Goal: Task Accomplishment & Management: Use online tool/utility

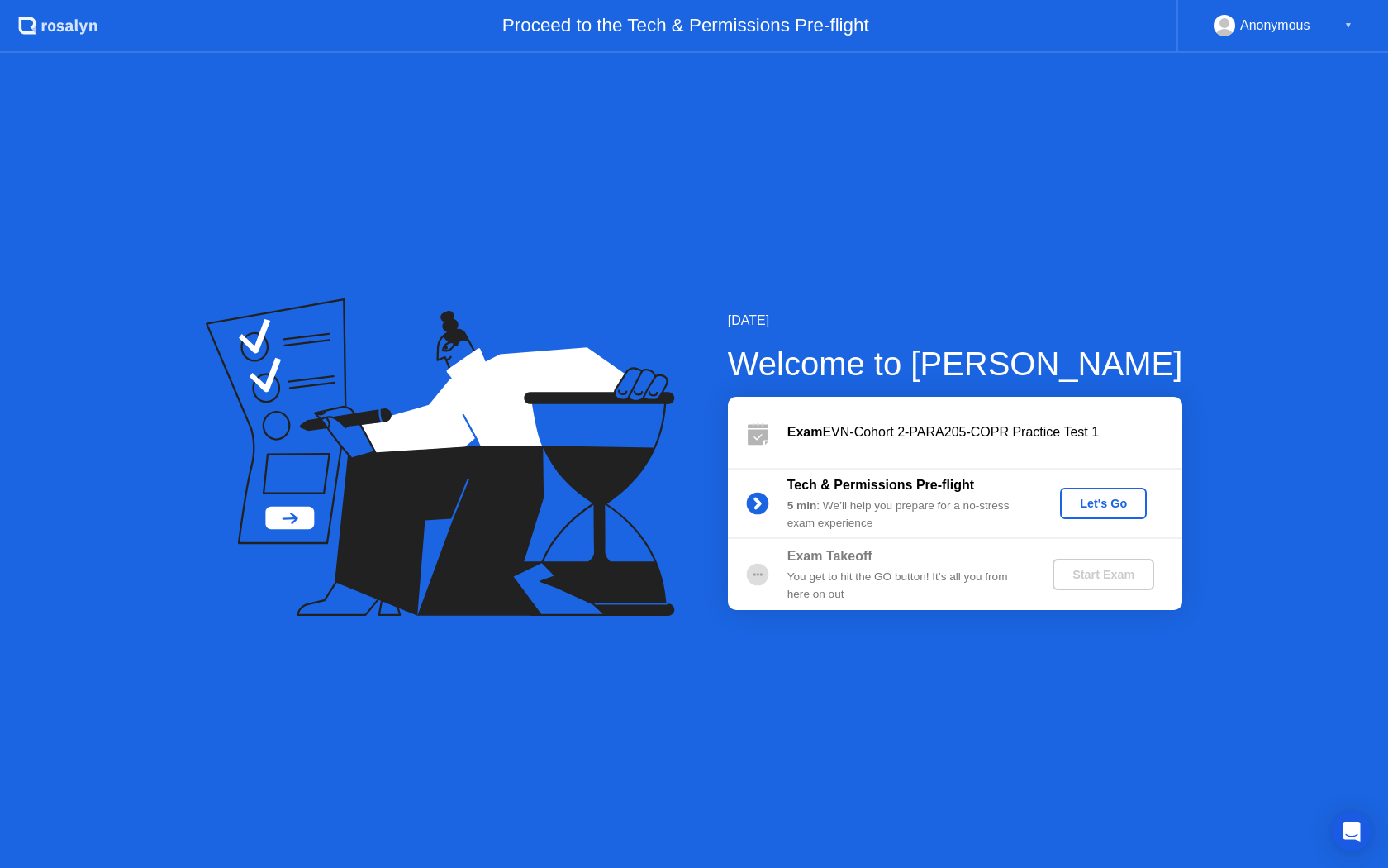
click at [1101, 502] on div "Let's Go" at bounding box center [1103, 503] width 74 height 14
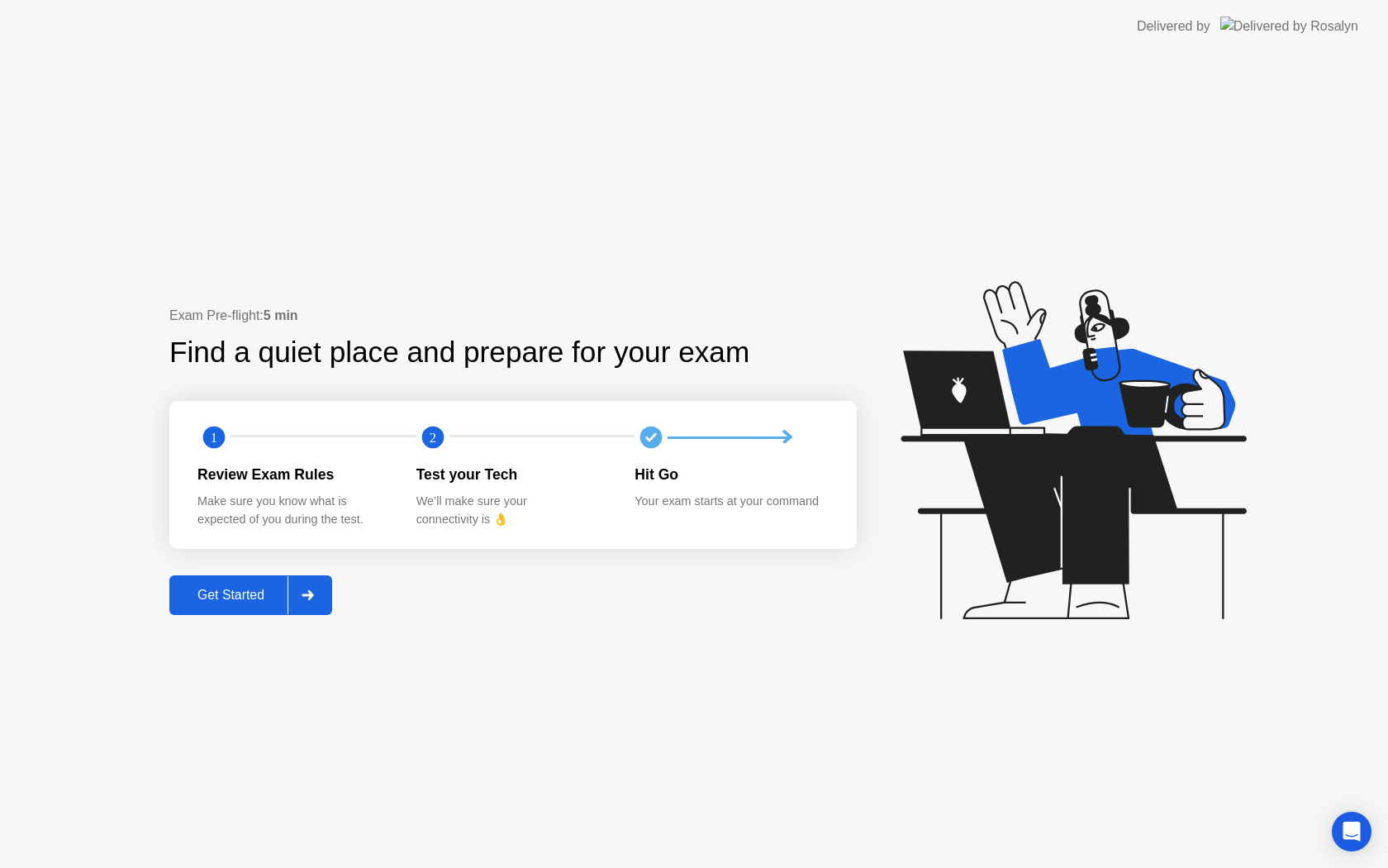
click at [226, 598] on div "Get Started" at bounding box center [230, 595] width 113 height 15
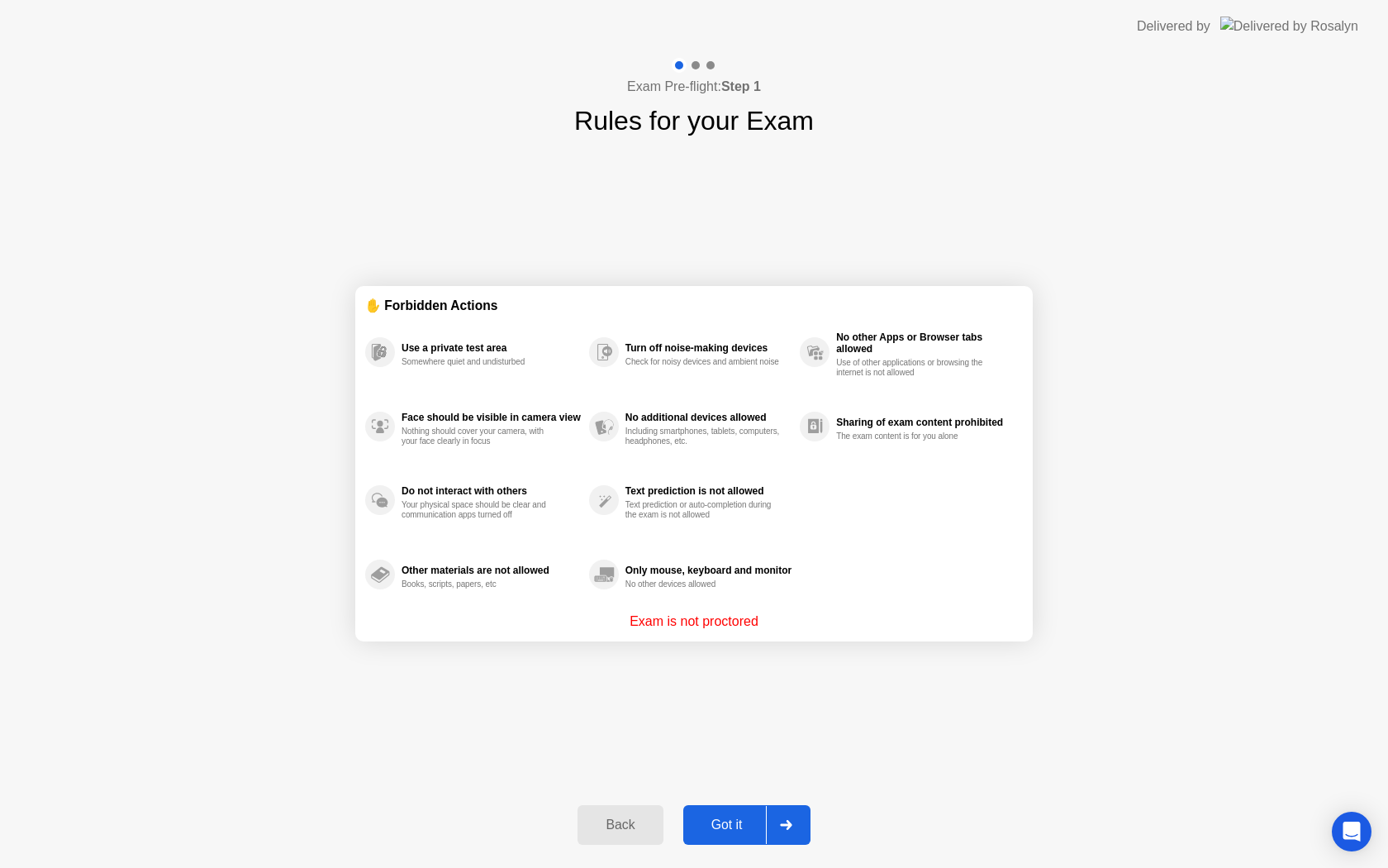
click at [725, 831] on div "Got it" at bounding box center [727, 824] width 77 height 15
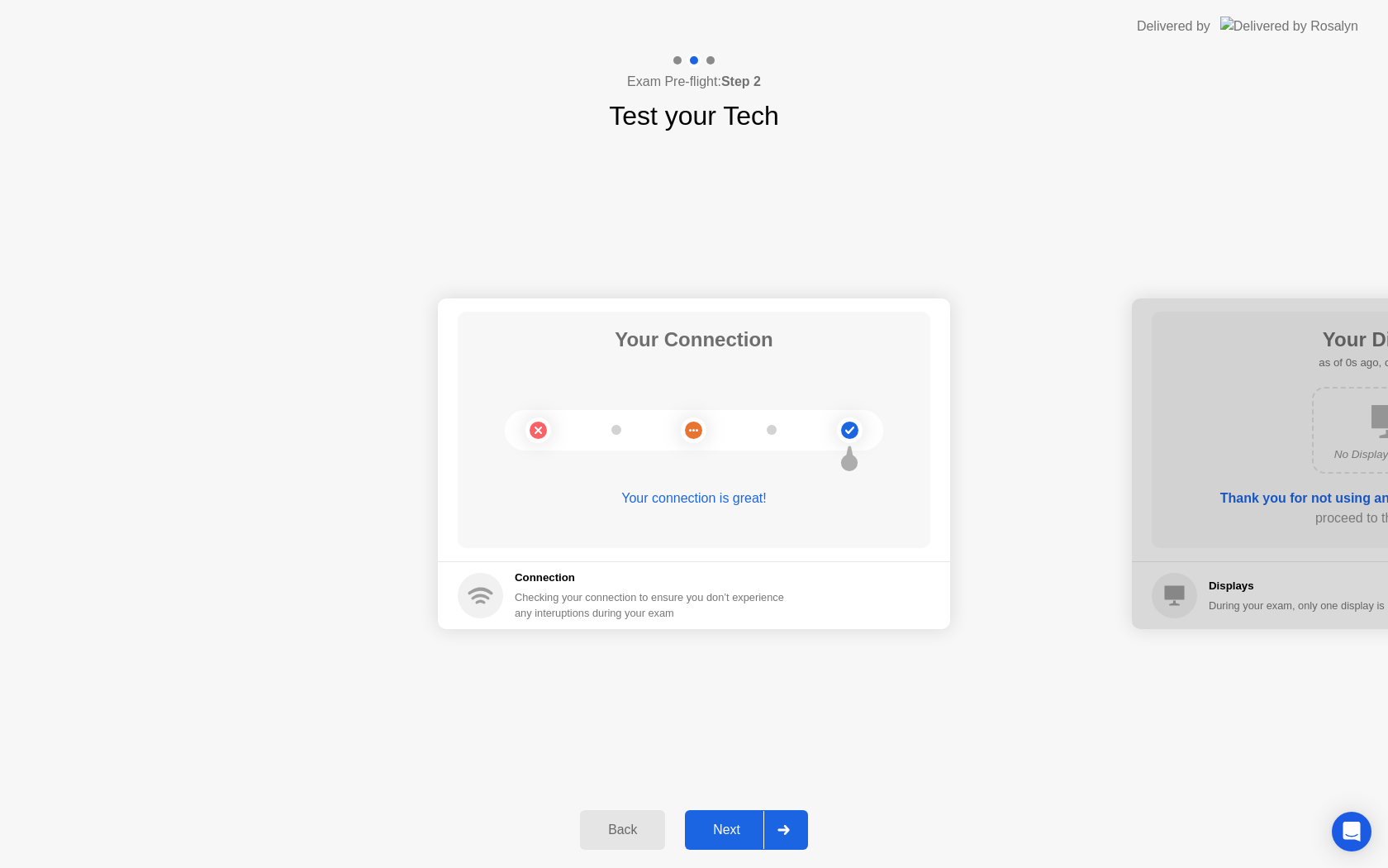
click at [732, 837] on div "Next" at bounding box center [727, 830] width 74 height 15
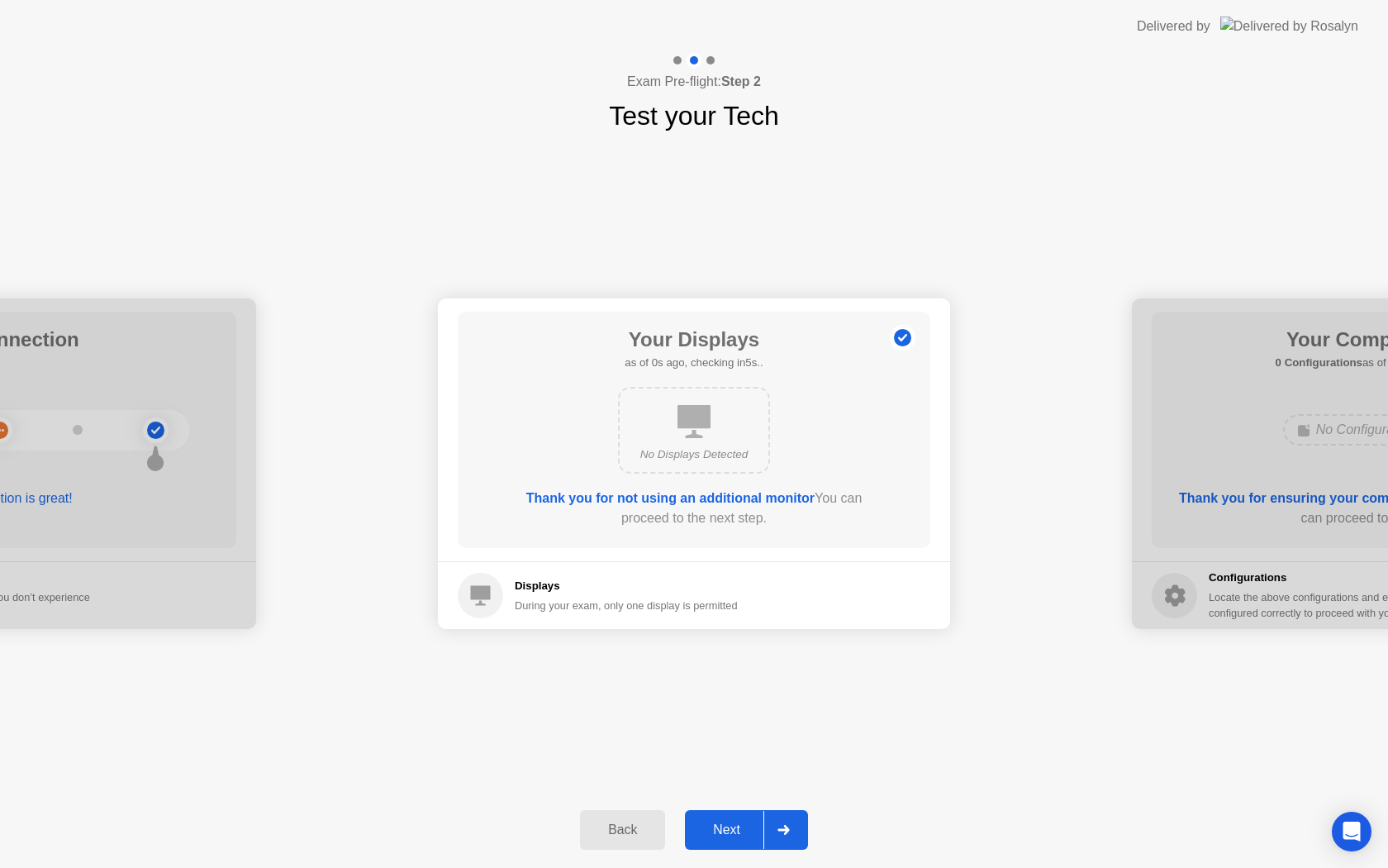
click at [742, 842] on button "Next" at bounding box center [746, 830] width 123 height 40
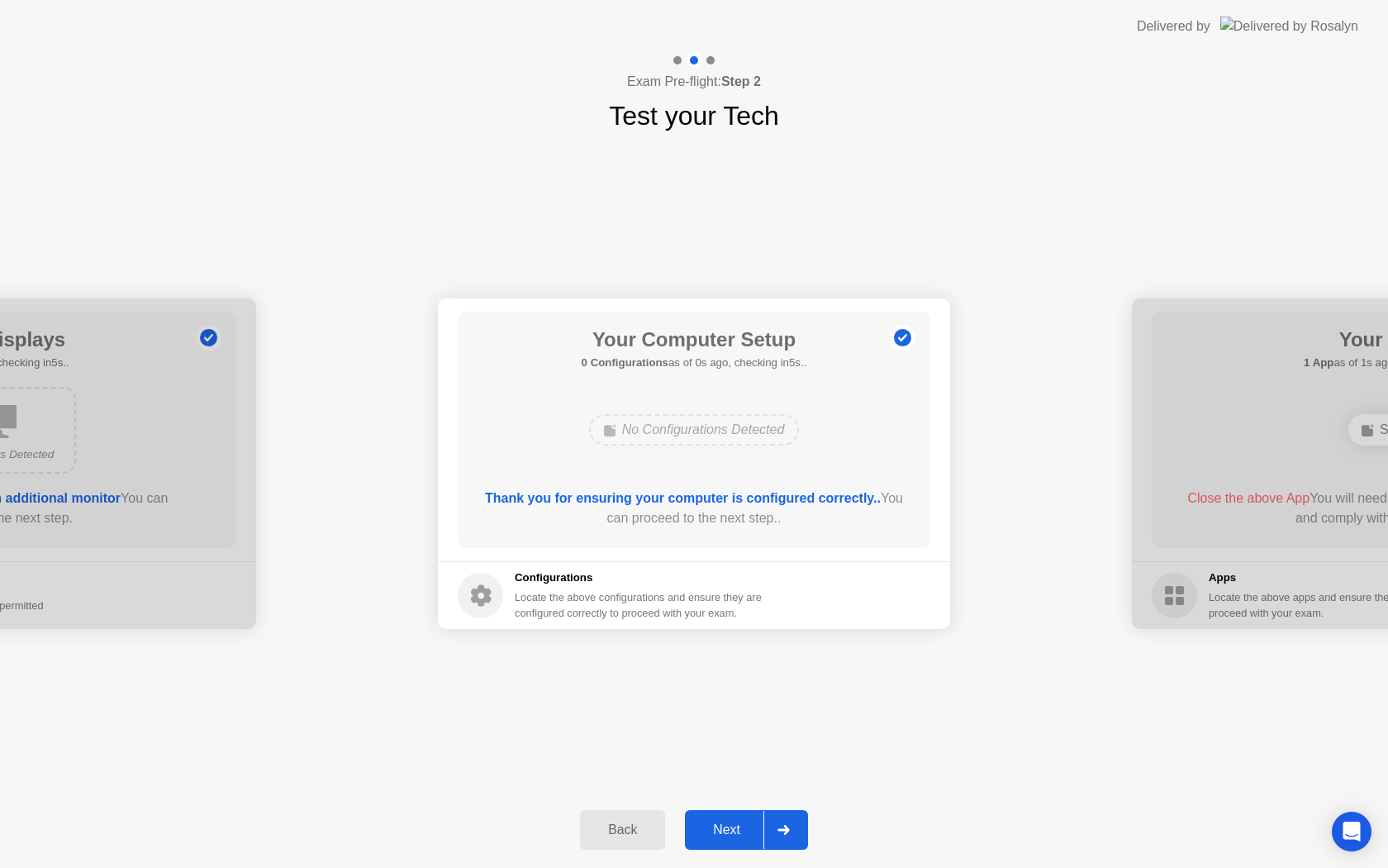
click at [742, 841] on button "Next" at bounding box center [746, 830] width 123 height 40
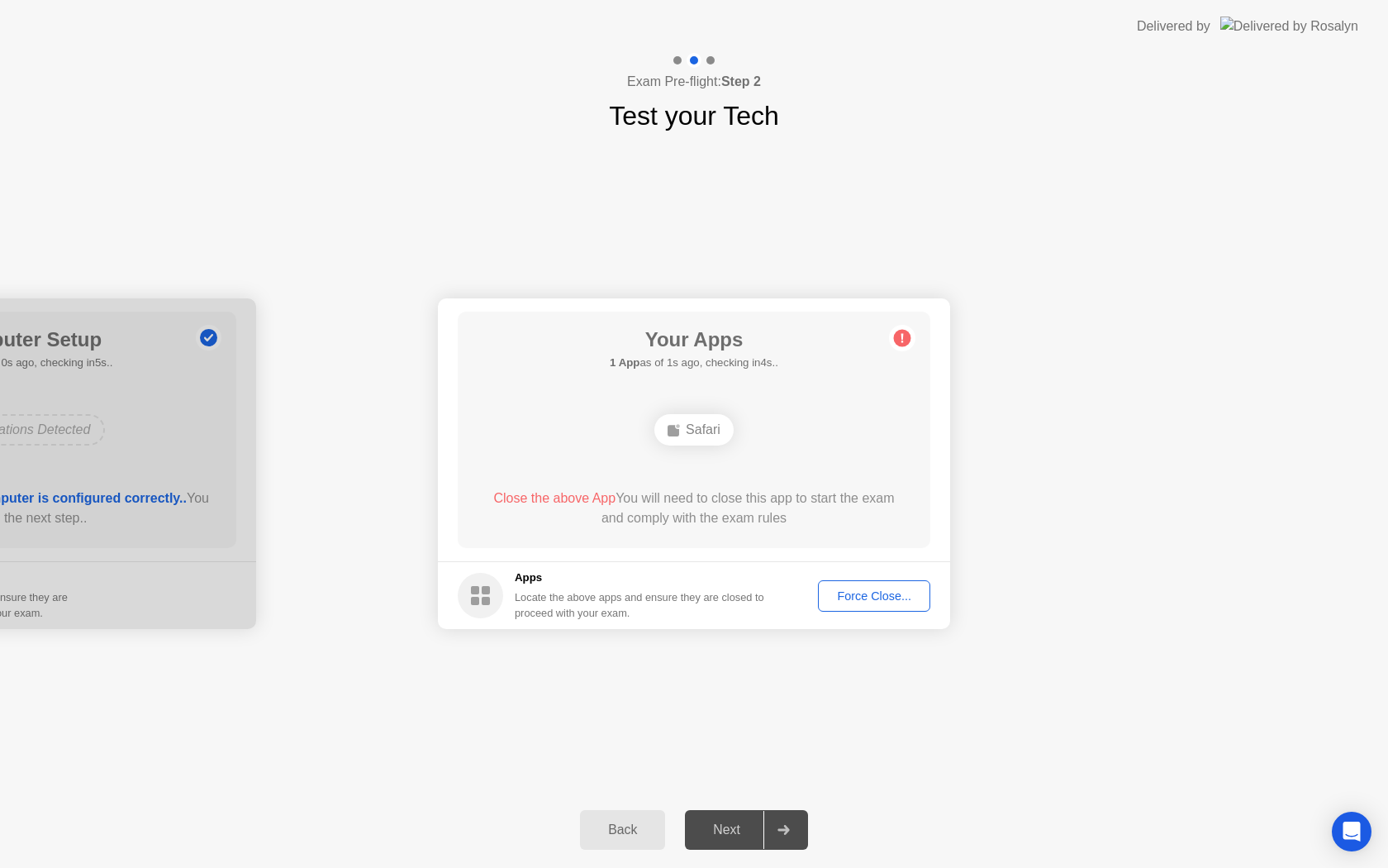
click at [871, 590] on div "Force Close..." at bounding box center [874, 596] width 101 height 14
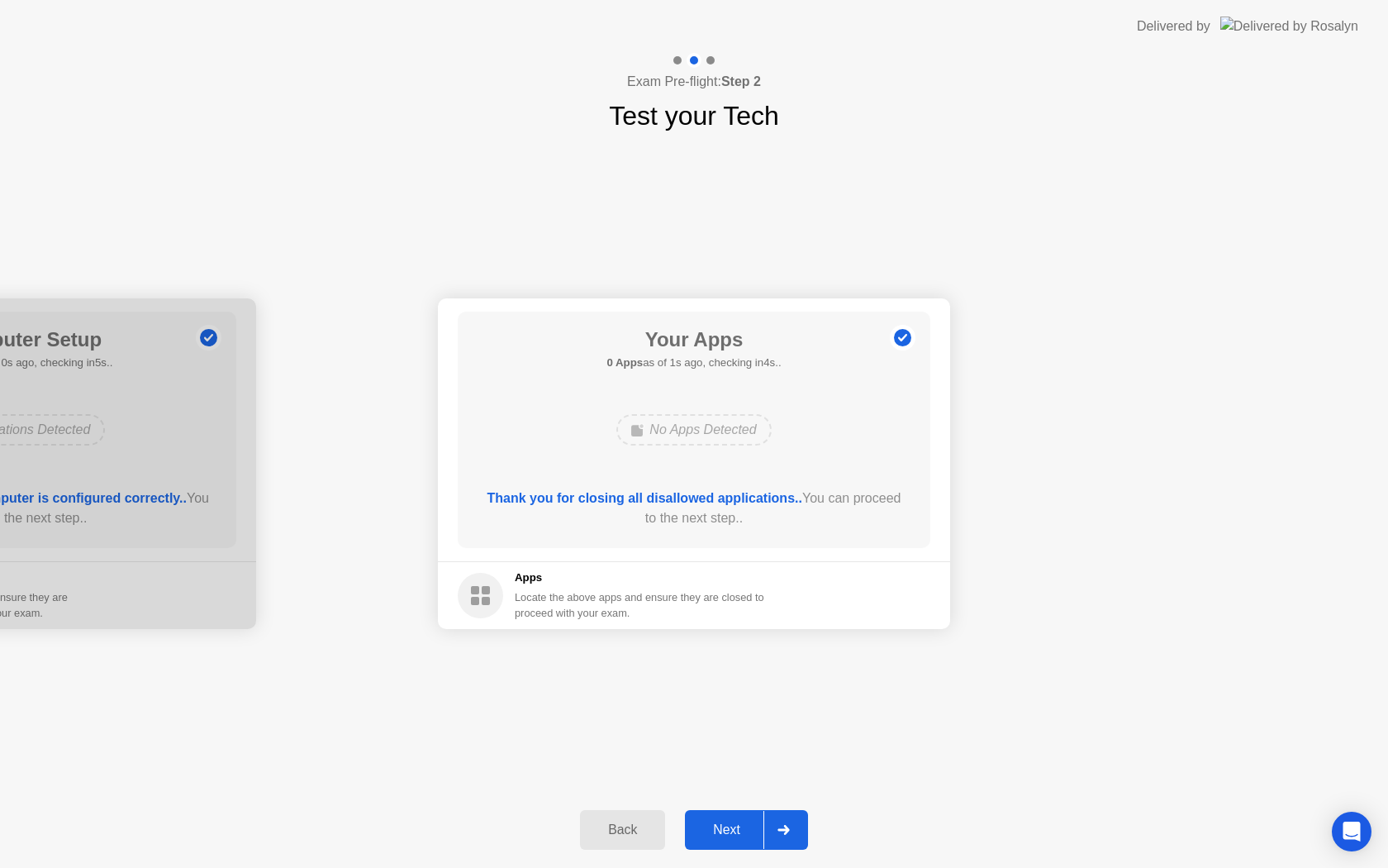
click at [734, 832] on div "Next" at bounding box center [727, 830] width 74 height 15
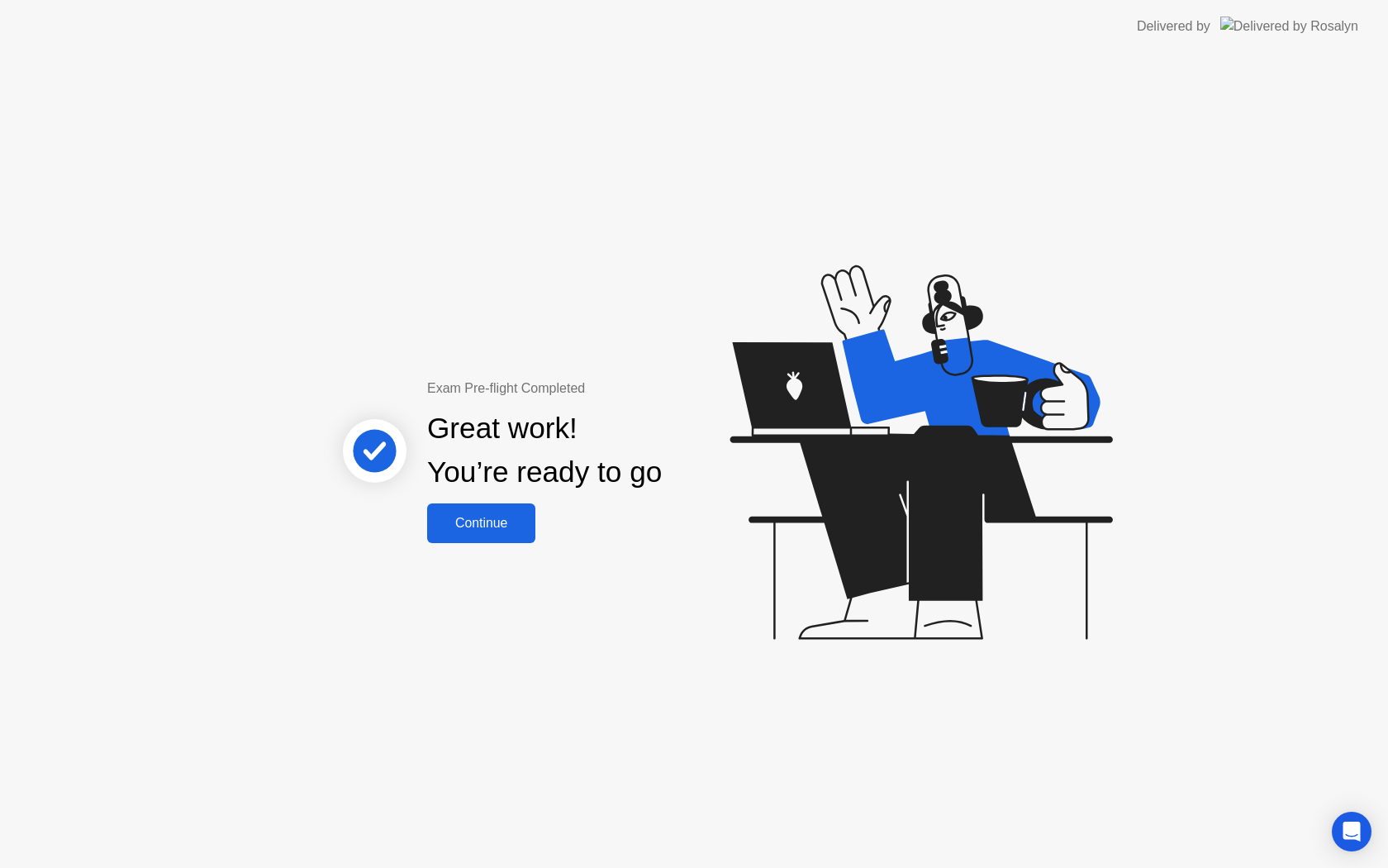
click at [485, 525] on div "Continue" at bounding box center [482, 523] width 98 height 15
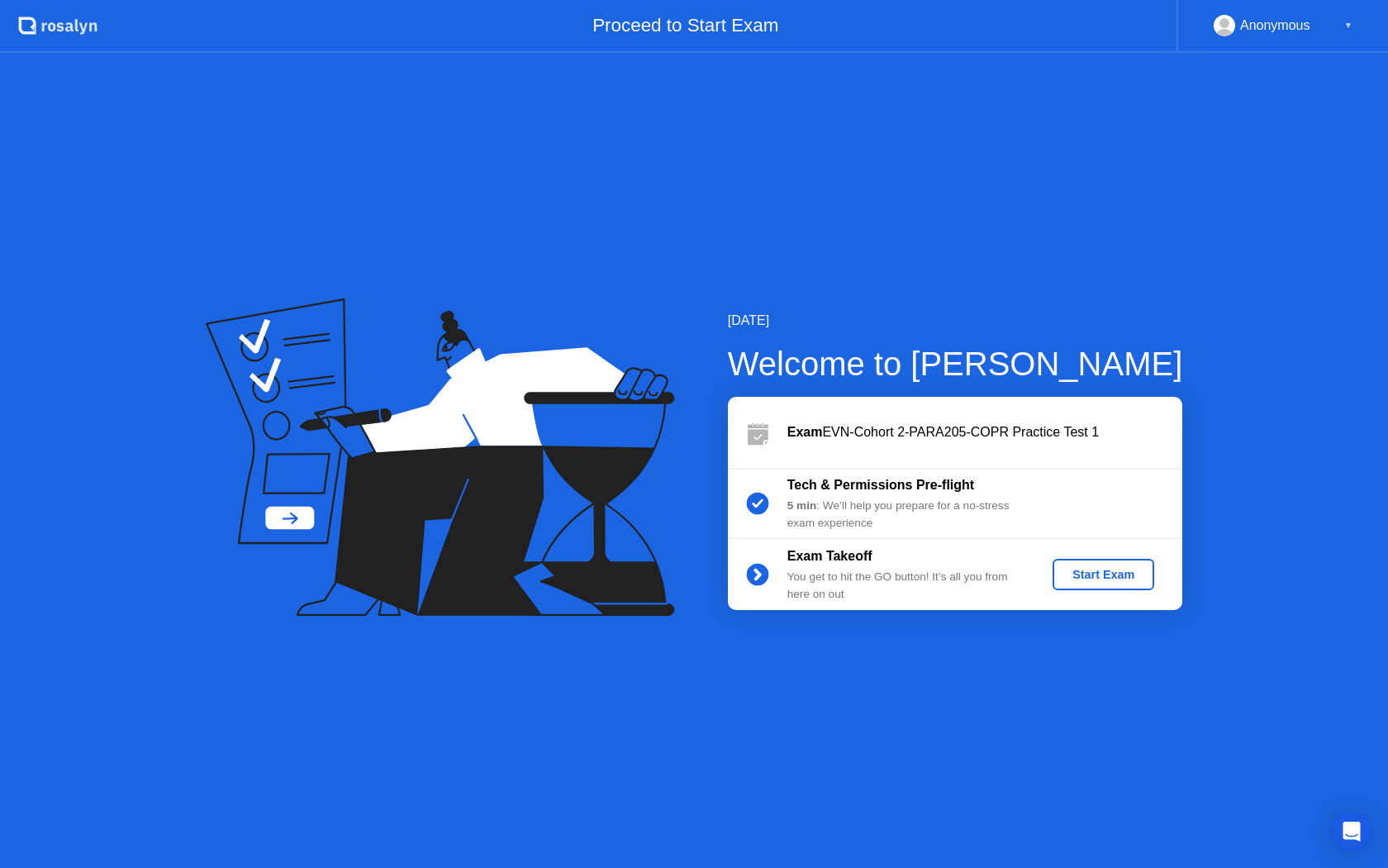
click at [1074, 579] on div "Start Exam" at bounding box center [1103, 574] width 88 height 14
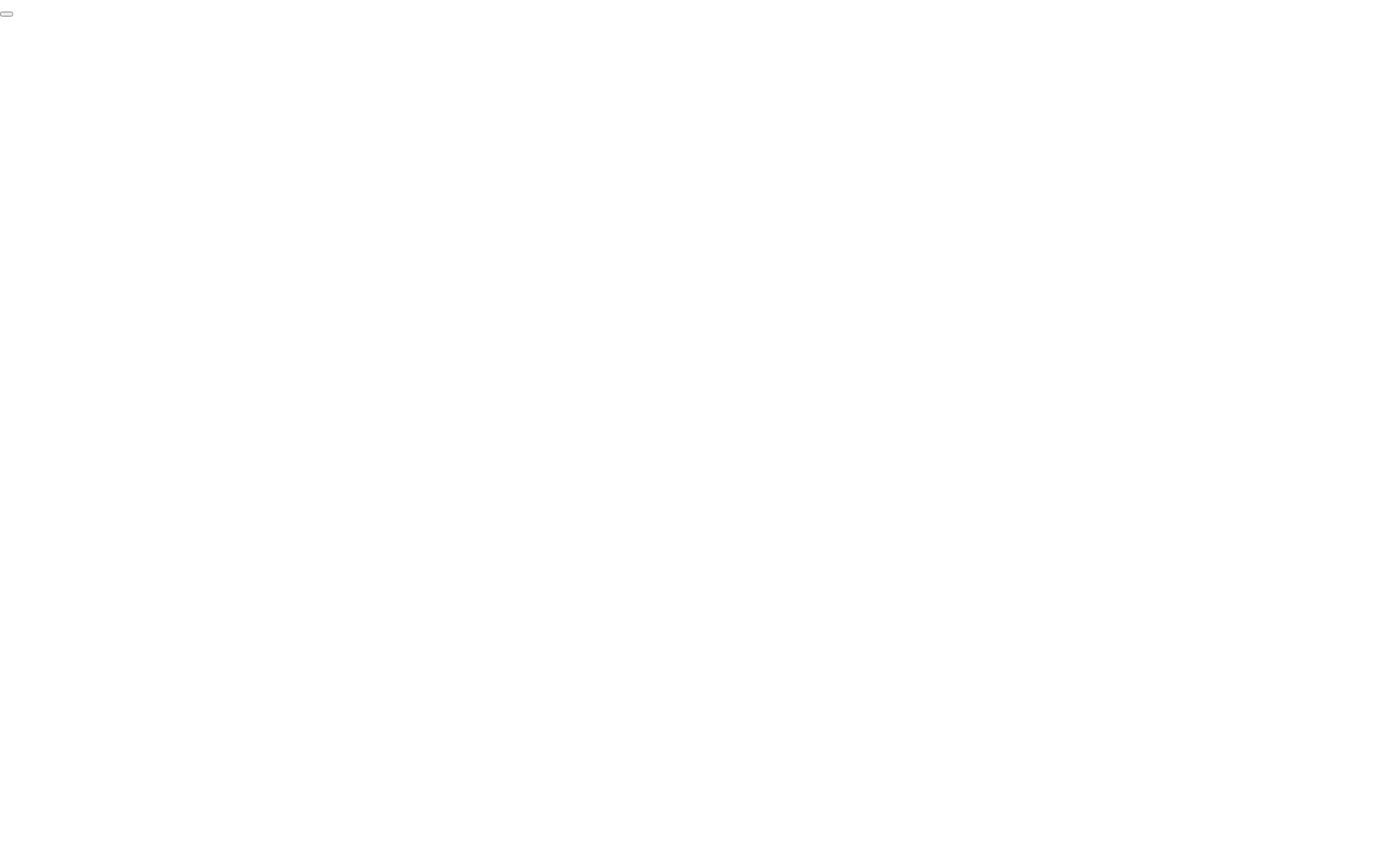
click div "End Proctoring Session"
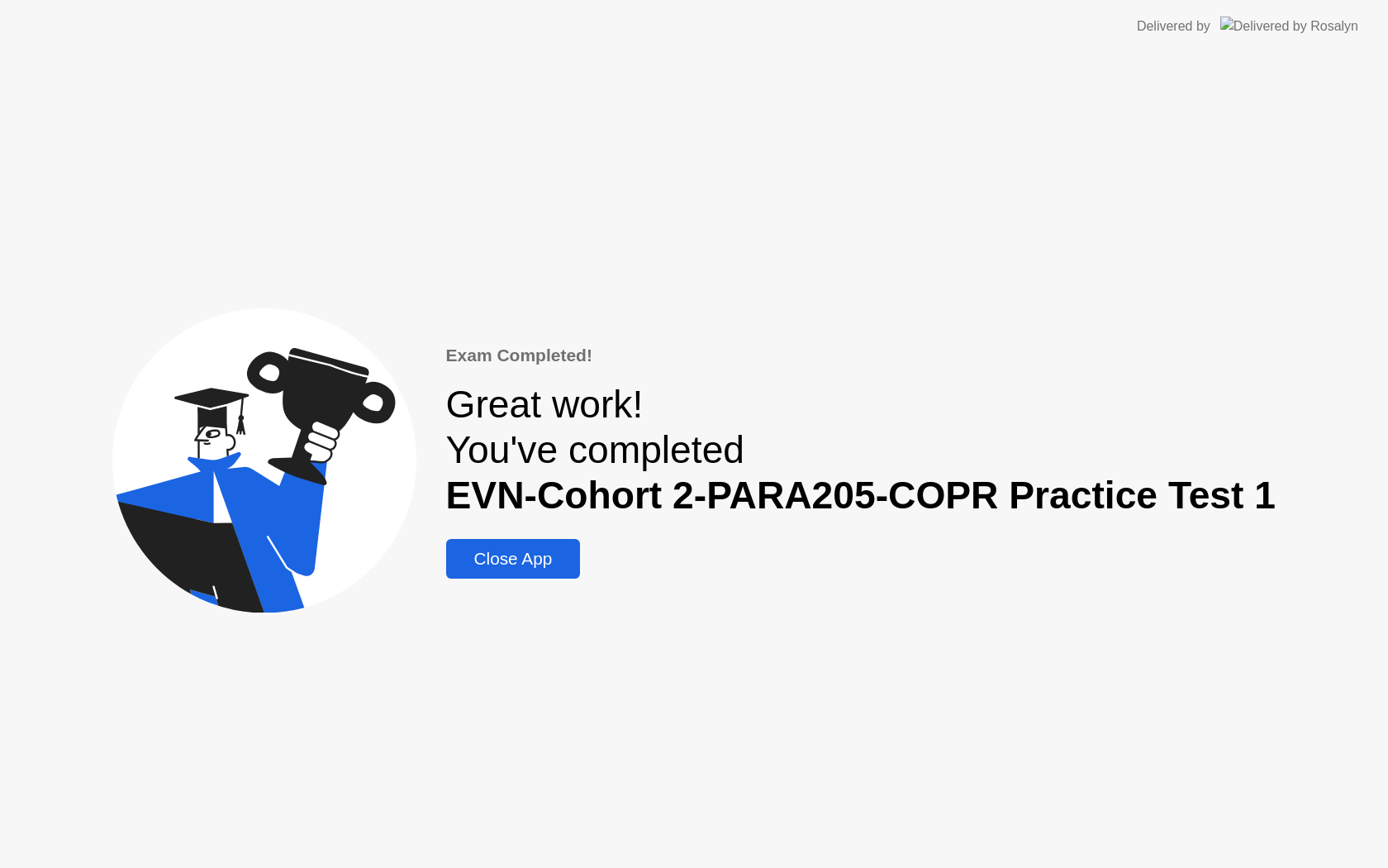
click at [564, 564] on div "Close App" at bounding box center [513, 558] width 125 height 20
